Goal: Check status: Check status

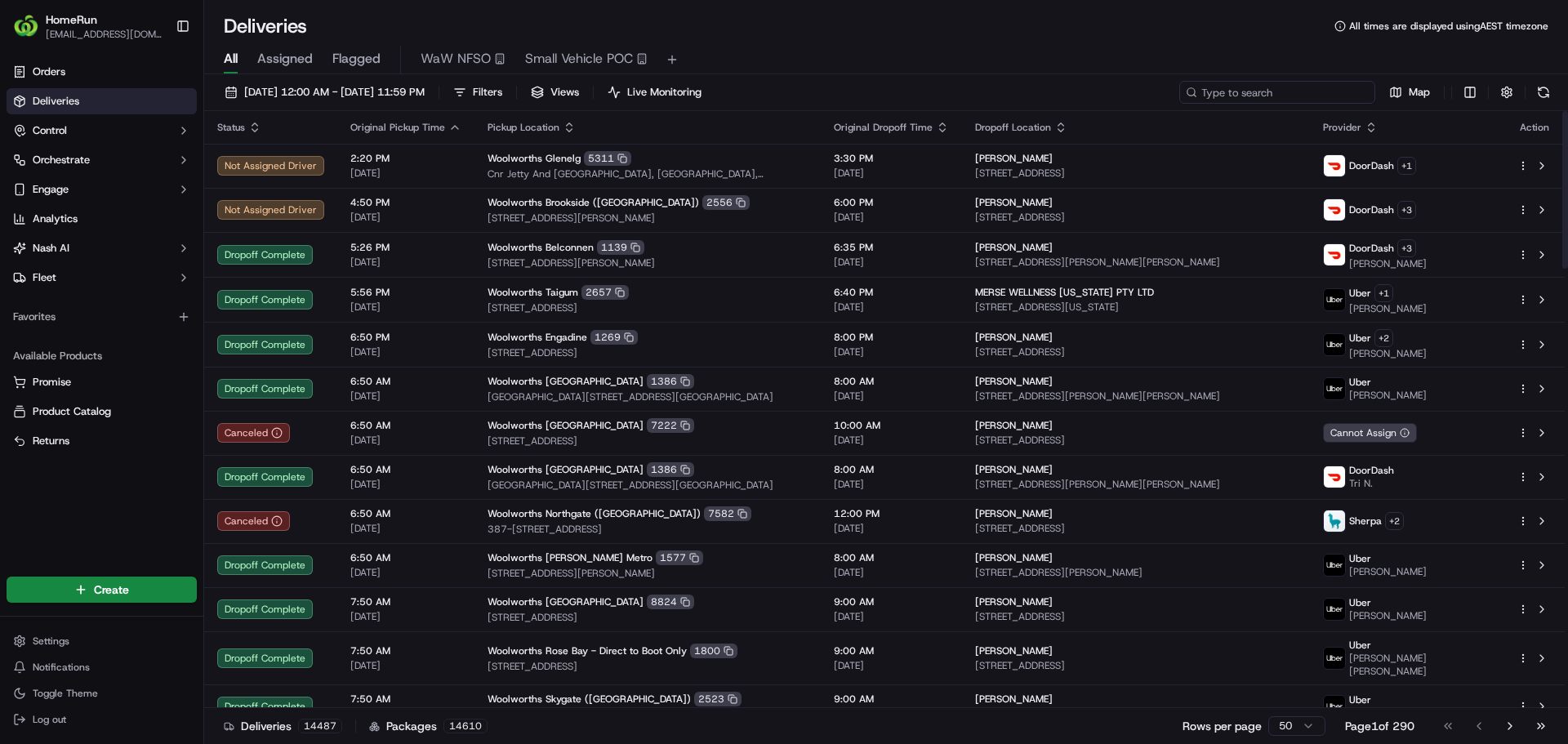
click at [1290, 101] on input at bounding box center [1277, 92] width 196 height 23
paste input "270212697"
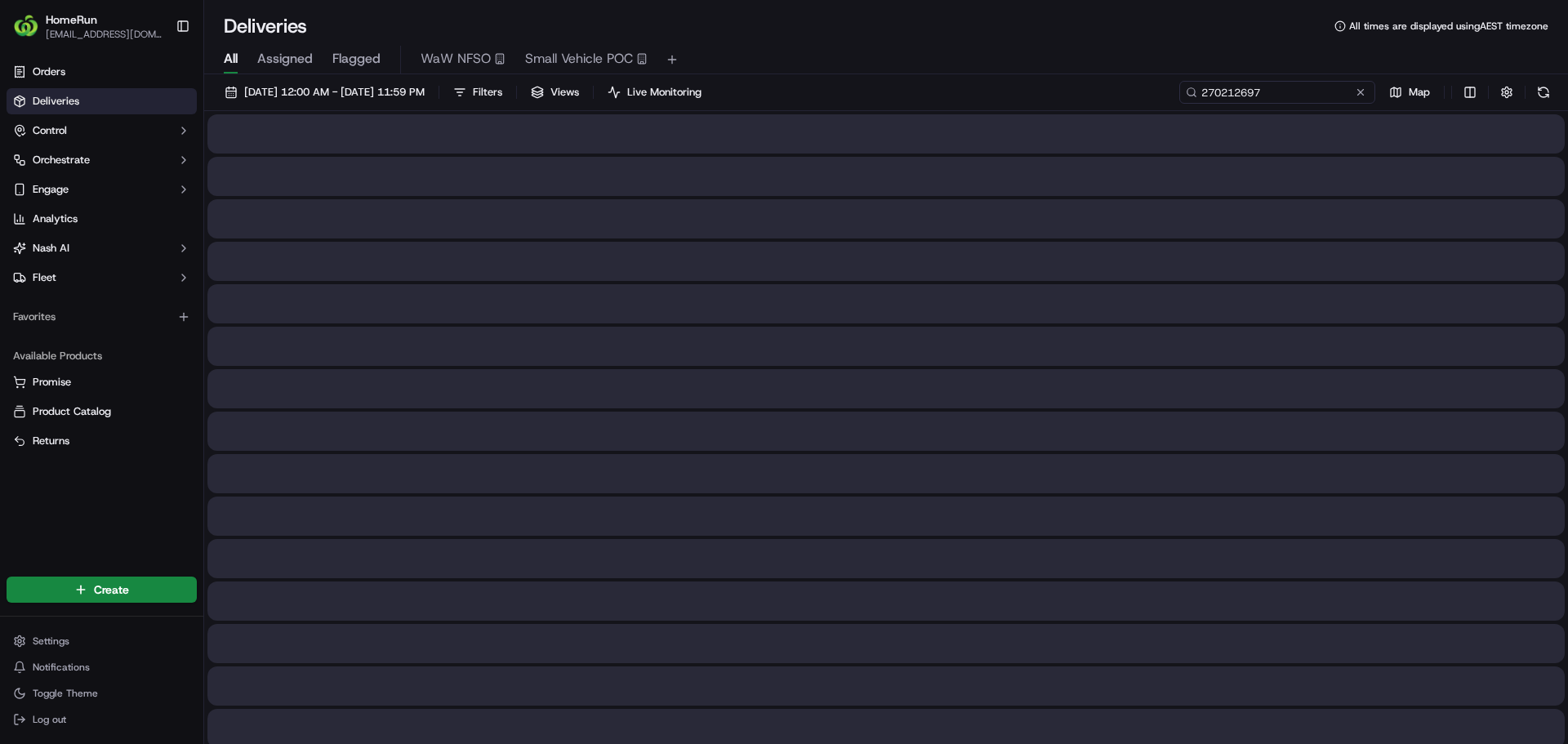
type input "270212697"
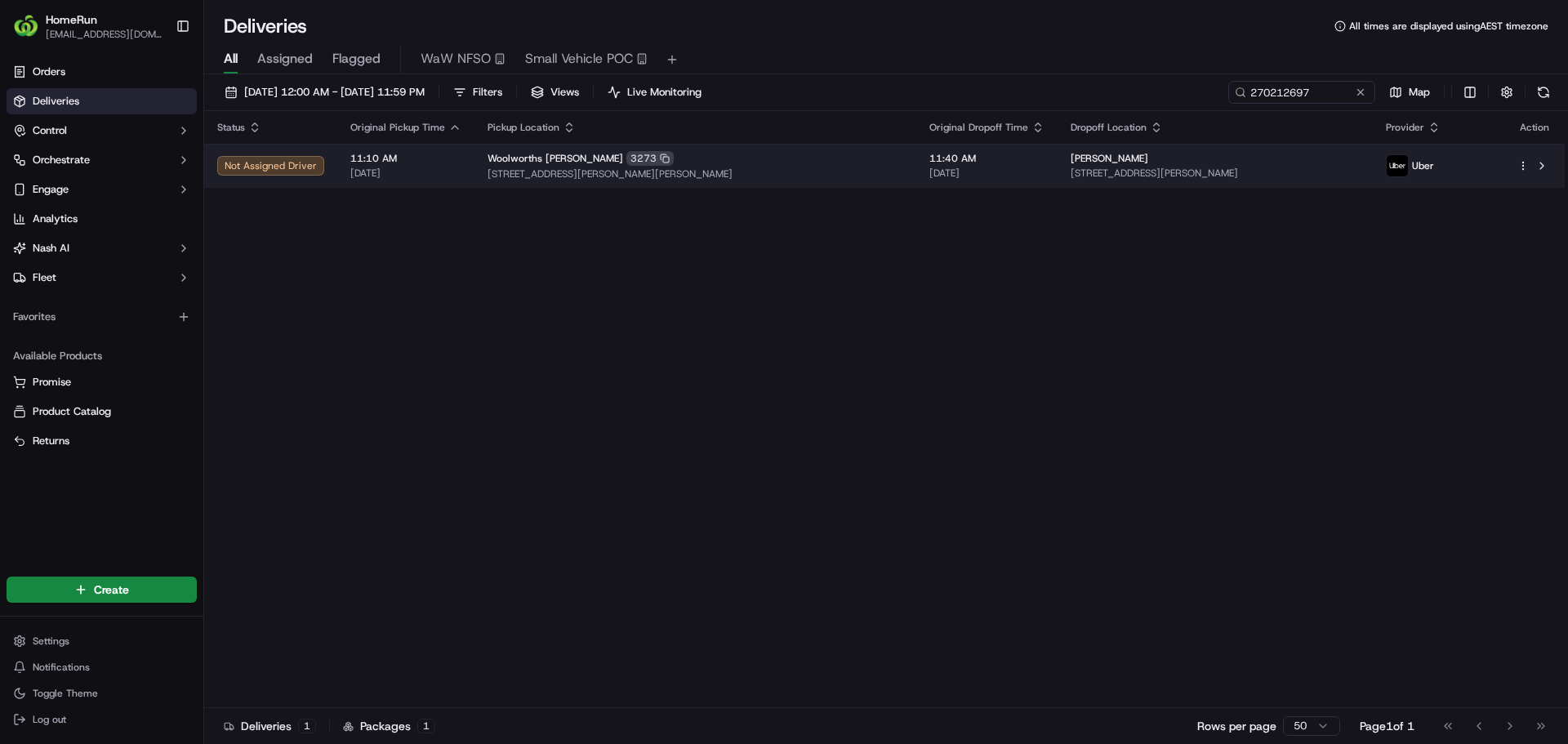
click at [419, 157] on span "11:10 AM" at bounding box center [405, 159] width 111 height 13
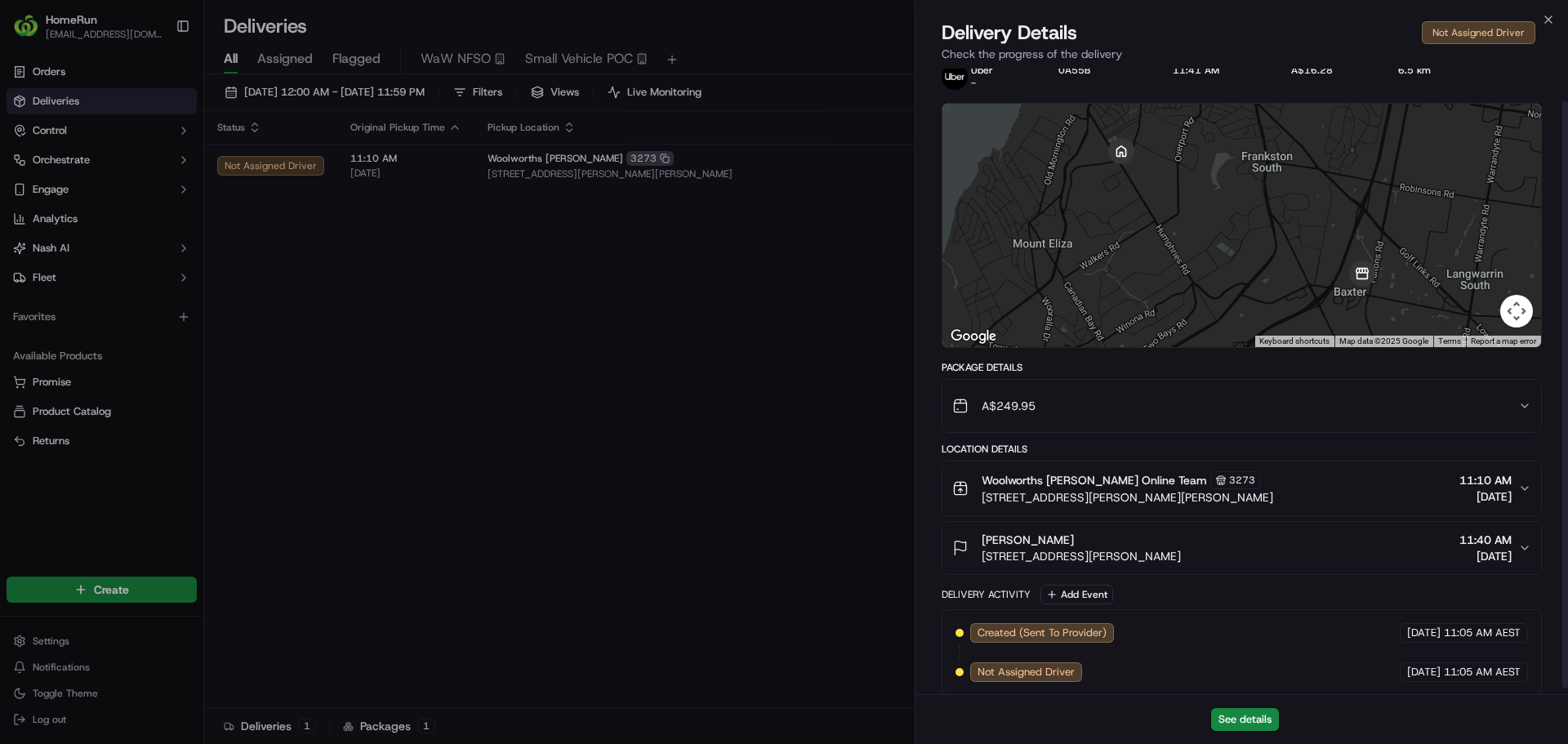
scroll to position [40, 0]
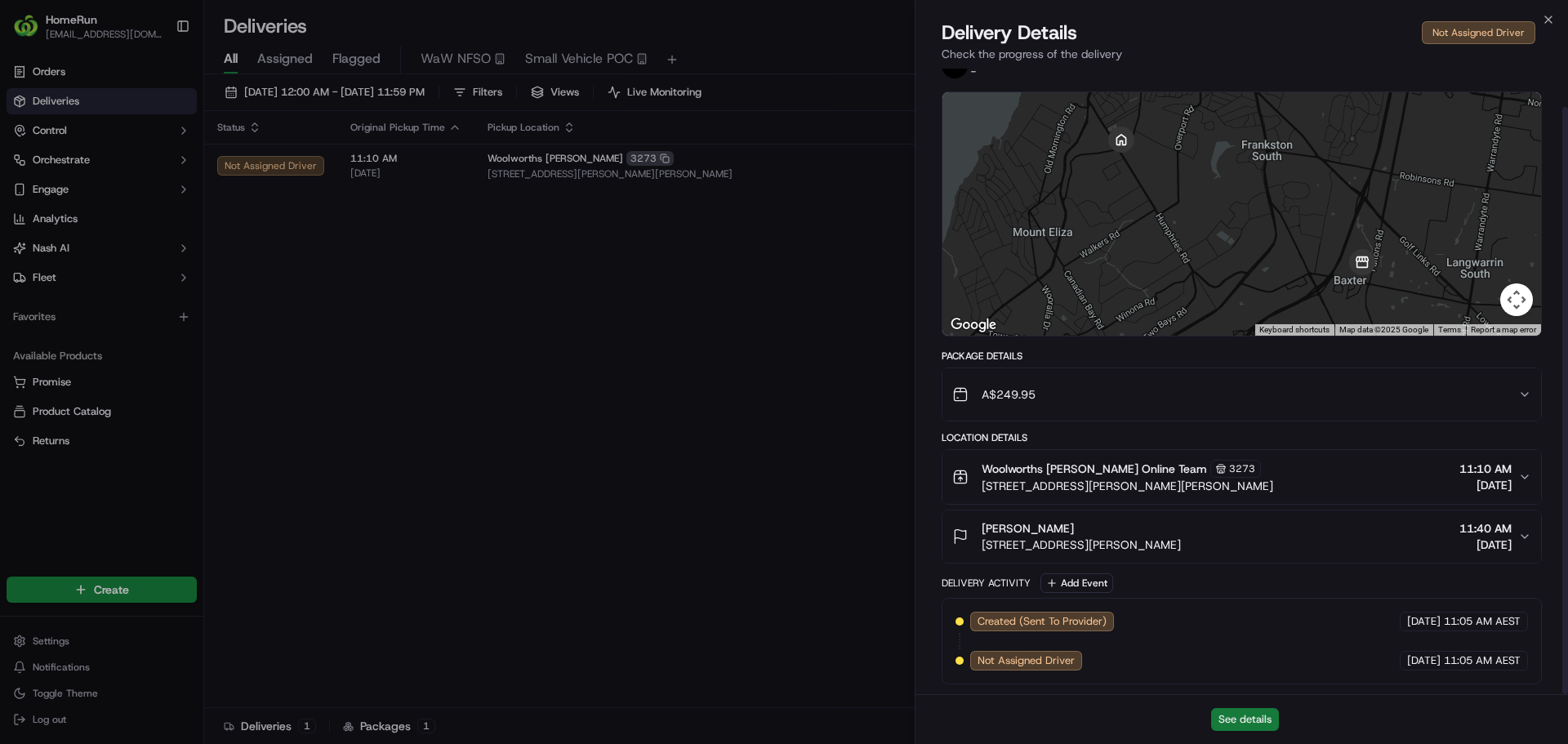
click at [1254, 720] on button "See details" at bounding box center [1244, 719] width 68 height 23
